Goal: Task Accomplishment & Management: Manage account settings

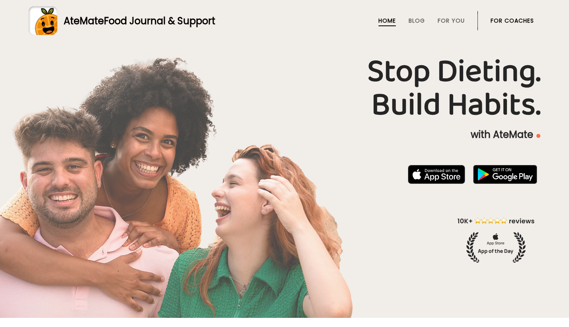
click at [505, 23] on link "For Coaches" at bounding box center [511, 21] width 43 height 6
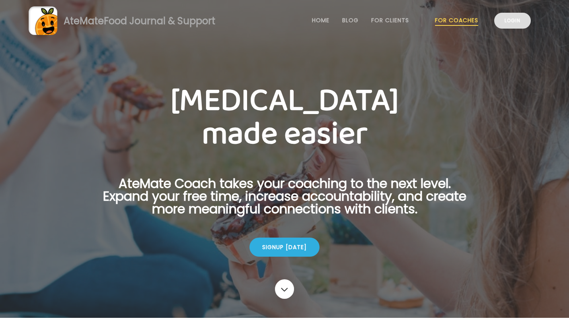
click at [506, 24] on link "Login" at bounding box center [512, 21] width 37 height 16
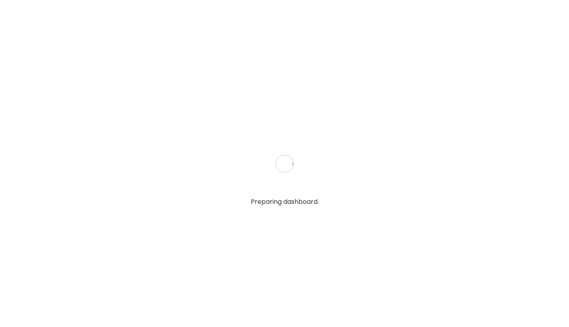
type input "**********"
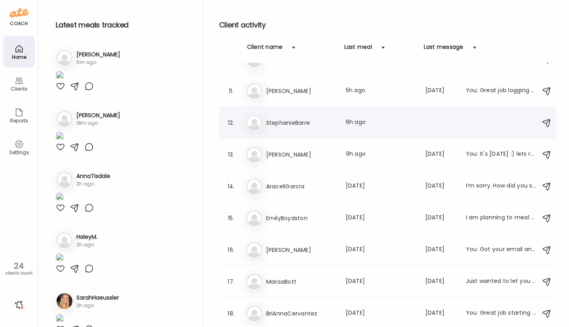
scroll to position [302, 0]
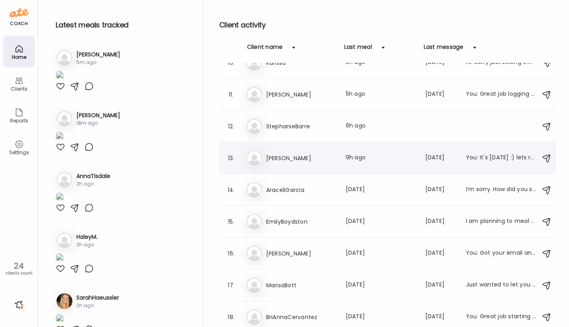
click at [304, 155] on h3 "[PERSON_NAME]" at bounding box center [301, 159] width 70 height 10
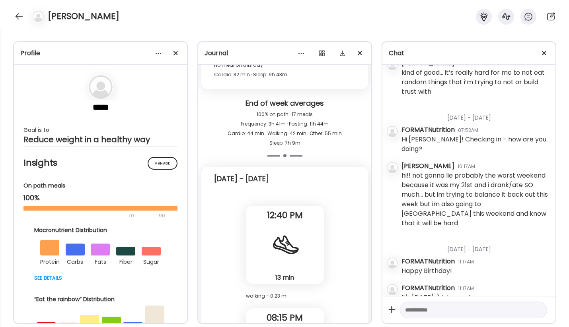
scroll to position [7504, 0]
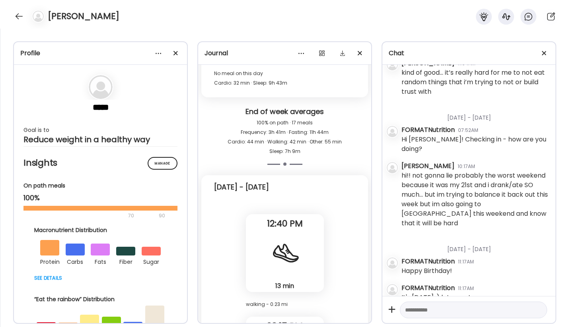
click at [270, 239] on div at bounding box center [284, 253] width 29 height 29
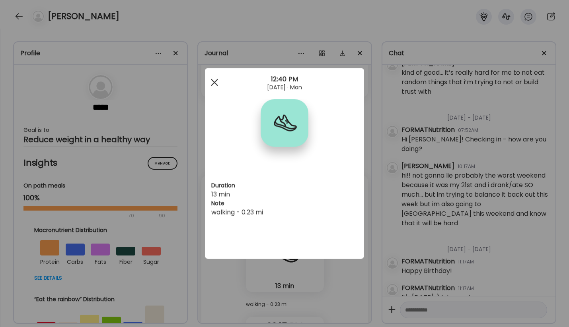
click at [215, 84] on div at bounding box center [214, 83] width 16 height 16
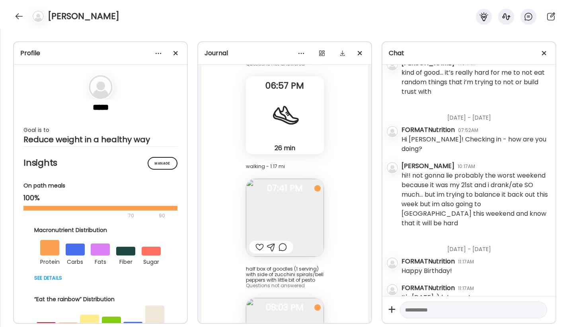
scroll to position [5089, 0]
click at [272, 113] on div at bounding box center [284, 115] width 29 height 29
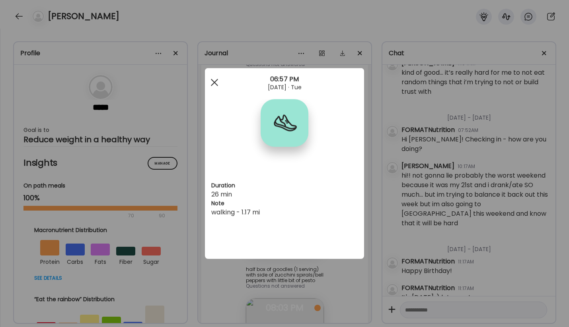
click at [210, 86] on div at bounding box center [214, 83] width 16 height 16
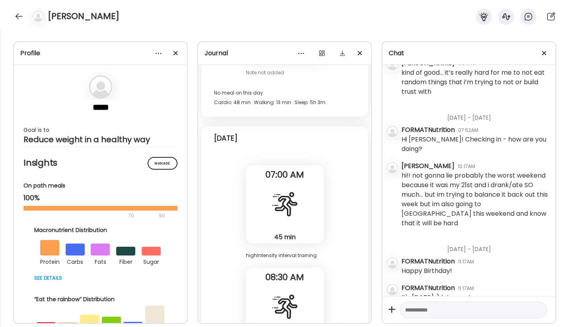
scroll to position [7942, 0]
click at [286, 216] on div "45 min Cardio" at bounding box center [285, 204] width 78 height 78
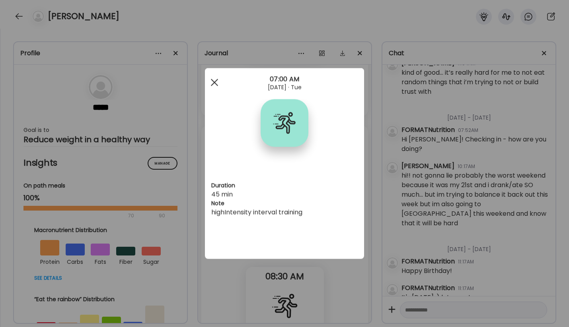
click at [216, 80] on div at bounding box center [214, 83] width 16 height 16
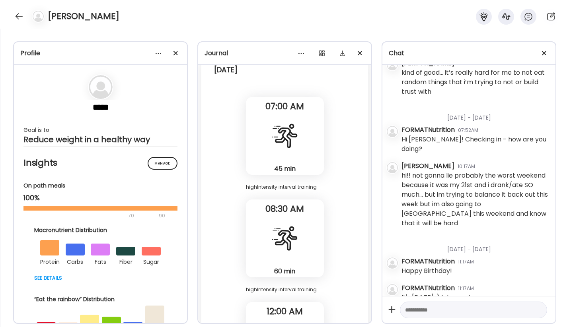
scroll to position [8013, 0]
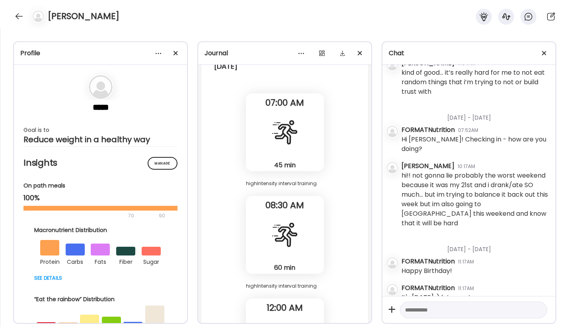
click at [259, 234] on div "60 min Cardio" at bounding box center [285, 235] width 78 height 78
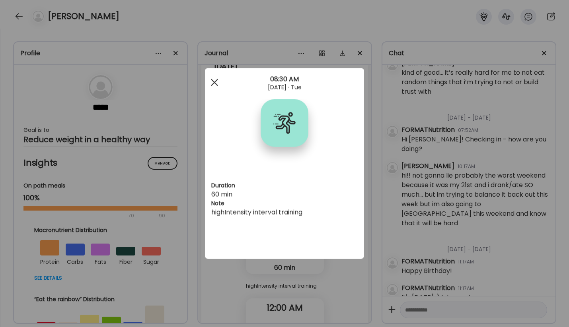
click at [212, 84] on span at bounding box center [214, 82] width 7 height 7
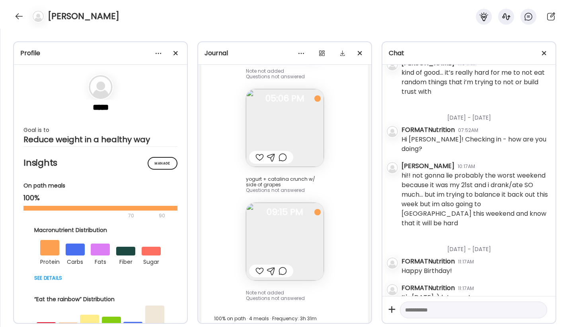
scroll to position [2143, 0]
